Goal: Transaction & Acquisition: Purchase product/service

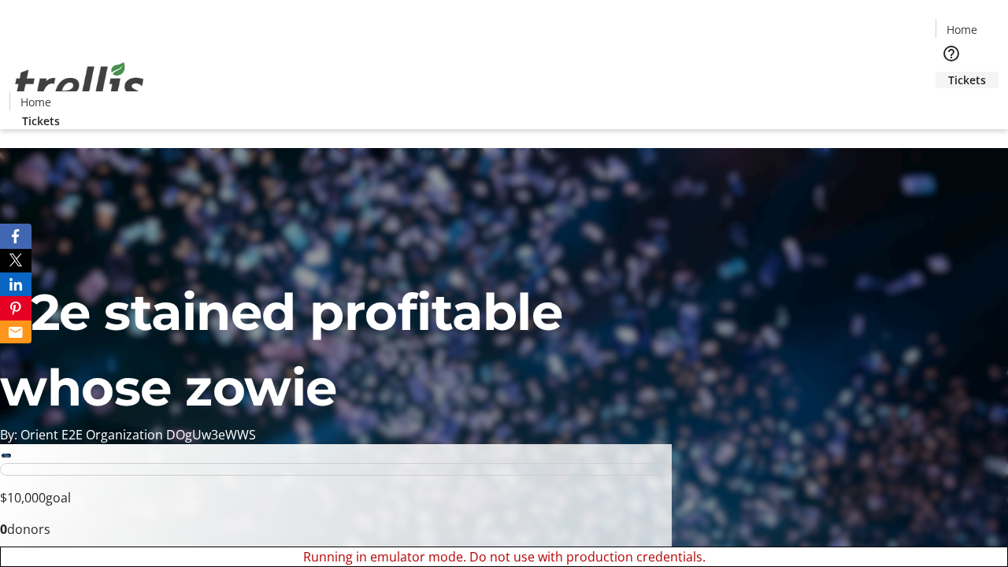
click at [948, 72] on span "Tickets" at bounding box center [967, 80] width 38 height 17
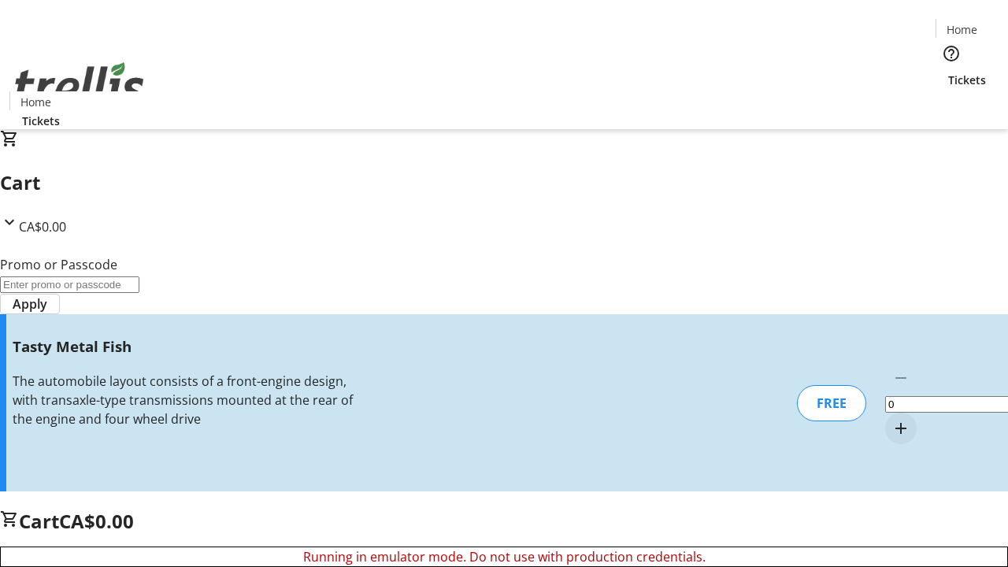
click at [892, 419] on mat-icon "Increment by one" at bounding box center [901, 428] width 19 height 19
type input "1"
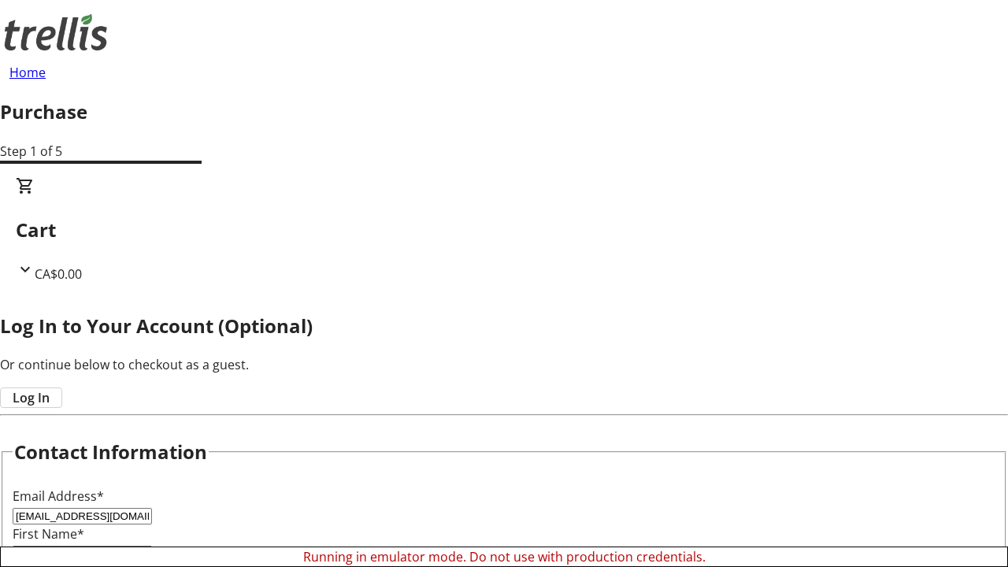
type input "Ivy"
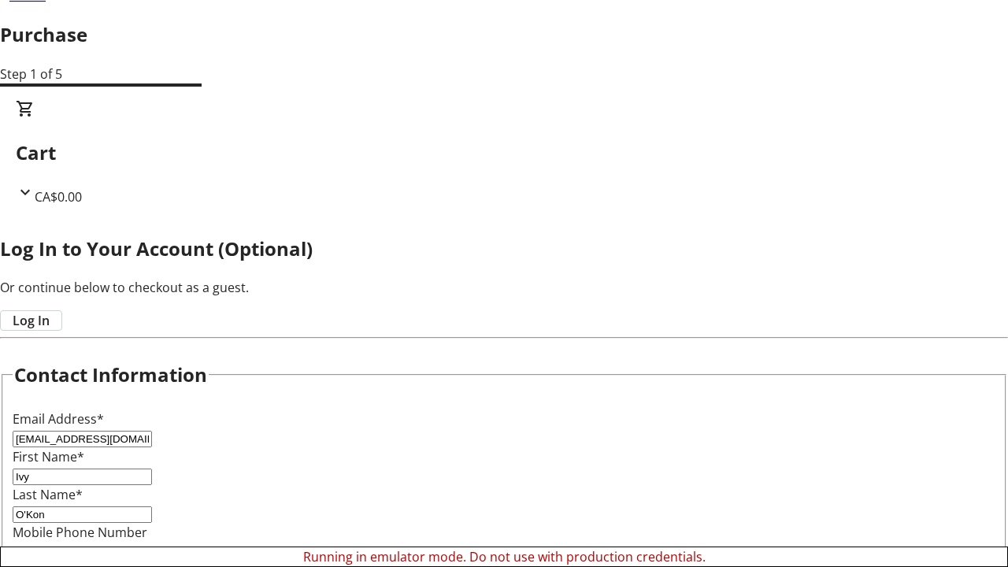
type input "O'Kon"
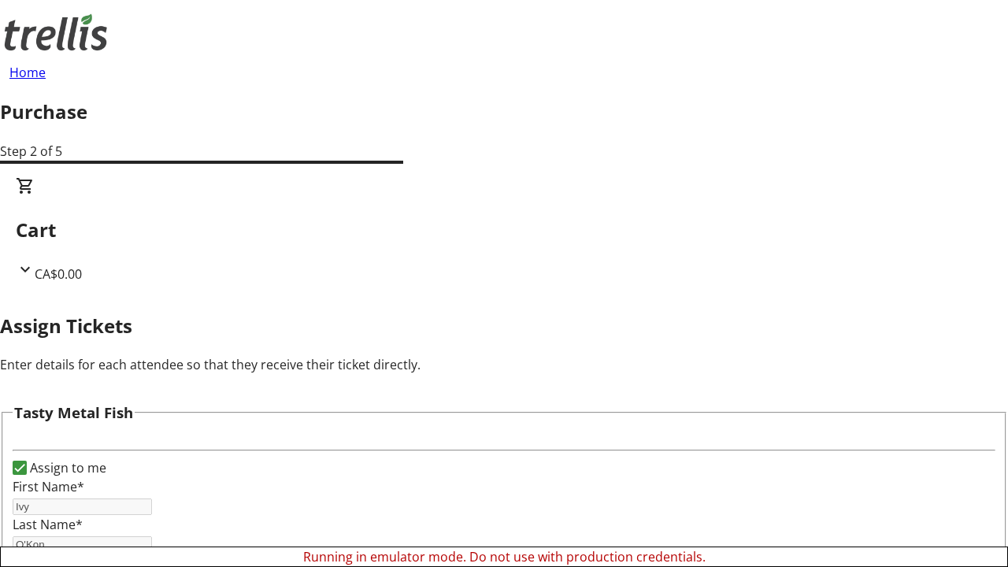
scroll to position [69, 0]
